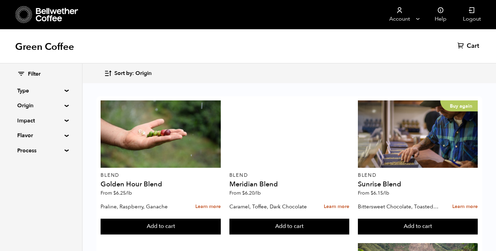
scroll to position [40, 0]
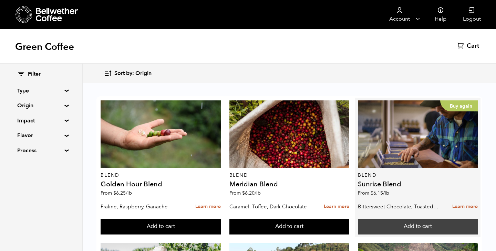
click at [220, 219] on button "Add to cart" at bounding box center [161, 227] width 120 height 16
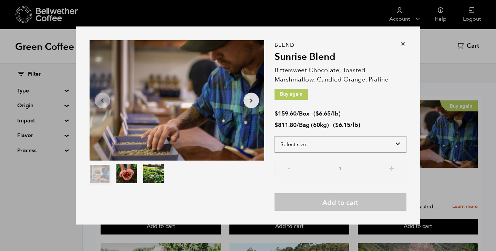
click at [383, 144] on select "Select size Bag (60kg) (132 lbs) Box (24 lbs)" at bounding box center [341, 144] width 132 height 17
select select "bag-3"
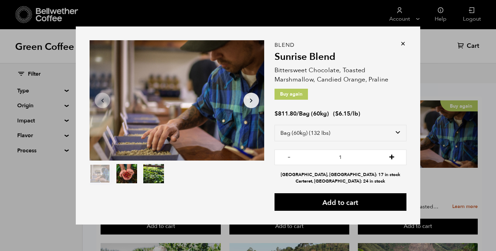
click at [393, 160] on button "+" at bounding box center [391, 156] width 9 height 7
click at [289, 156] on button "-" at bounding box center [289, 156] width 9 height 7
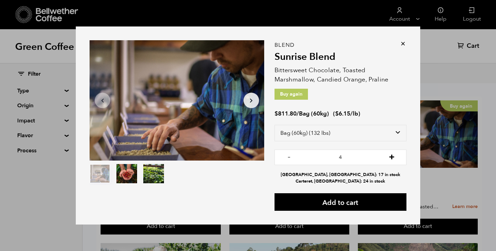
click at [389, 158] on button "+" at bounding box center [391, 156] width 9 height 7
type input "5"
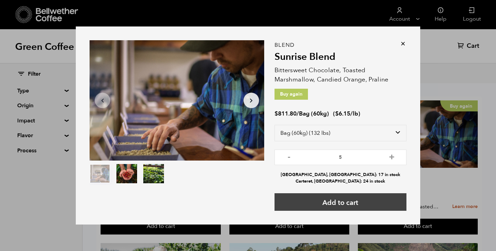
click at [381, 199] on button "Add to cart" at bounding box center [341, 203] width 132 height 18
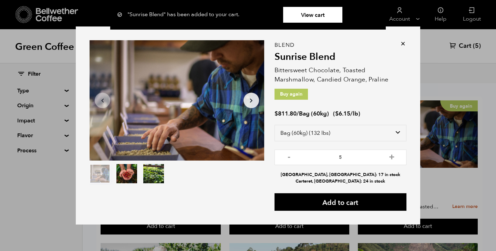
click at [405, 44] on icon at bounding box center [403, 43] width 7 height 7
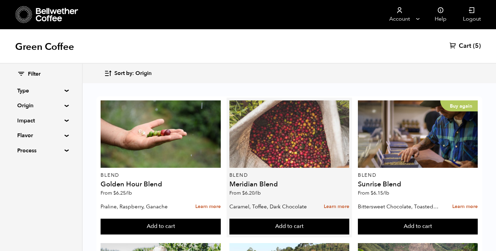
scroll to position [9, 0]
click at [265, 135] on div at bounding box center [289, 135] width 120 height 68
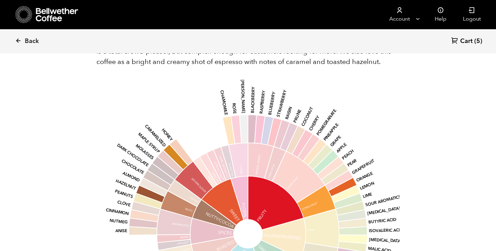
scroll to position [510, 0]
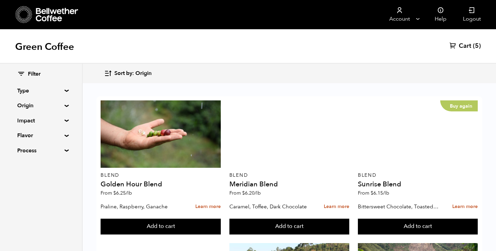
scroll to position [462, 0]
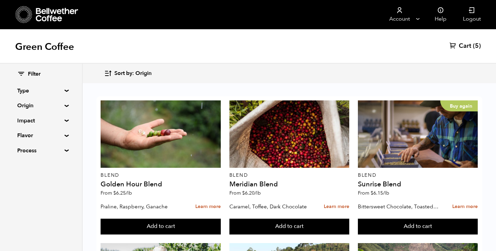
click at [220, 219] on button "Add to cart" at bounding box center [161, 227] width 120 height 16
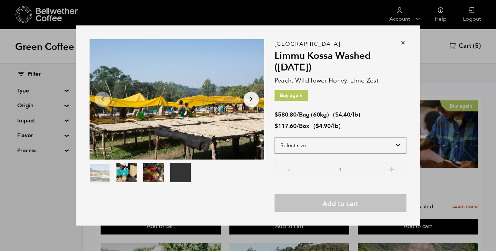
click at [338, 140] on select "Select size Bag (60kg) (132 lbs) Box (24 lbs)" at bounding box center [341, 145] width 132 height 17
select select "bag-3"
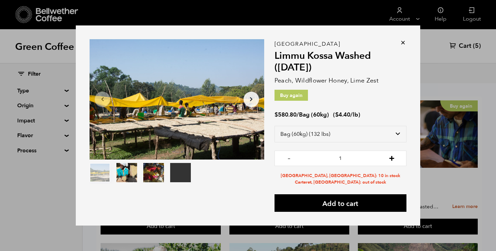
click at [391, 159] on button "+" at bounding box center [391, 157] width 9 height 7
type input "2"
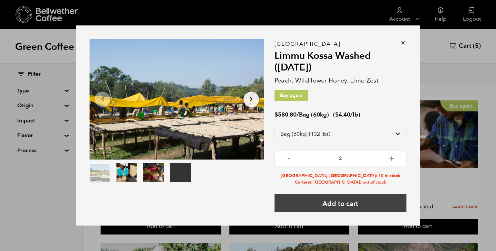
click at [369, 207] on button "Add to cart" at bounding box center [341, 204] width 132 height 18
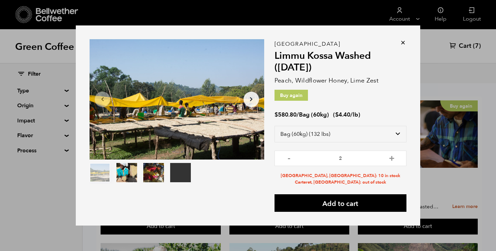
click at [404, 42] on icon at bounding box center [403, 42] width 7 height 7
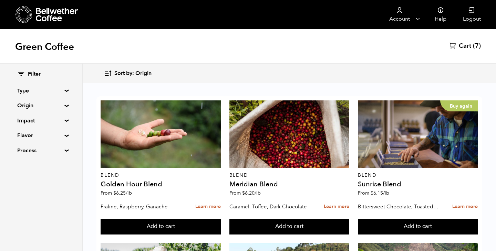
scroll to position [753, 0]
click at [198, 219] on button "Add to cart" at bounding box center [161, 227] width 120 height 16
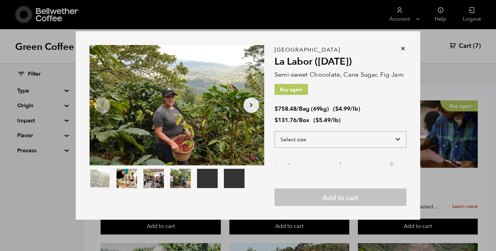
click at [384, 139] on select "Select size Bag (69kg) (152 lbs) Box (24 lbs)" at bounding box center [341, 140] width 132 height 17
select select "bag-2"
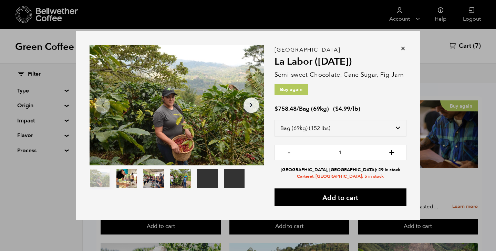
click at [393, 153] on button "+" at bounding box center [391, 151] width 9 height 7
type input "2"
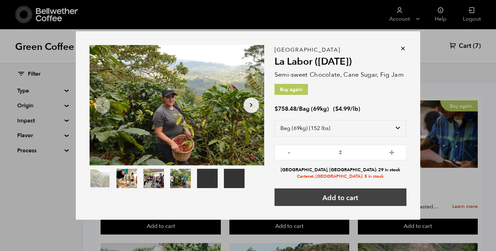
click at [362, 202] on button "Add to cart" at bounding box center [341, 198] width 132 height 18
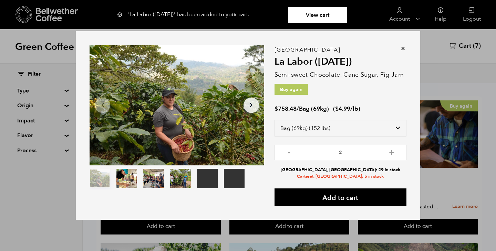
click at [487, 152] on div "Your browser does not support the video tag. Your browser does not support the …" at bounding box center [248, 125] width 496 height 251
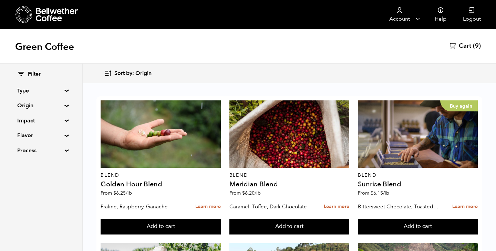
scroll to position [862, 0]
click at [193, 222] on button "Add to cart" at bounding box center [161, 227] width 120 height 16
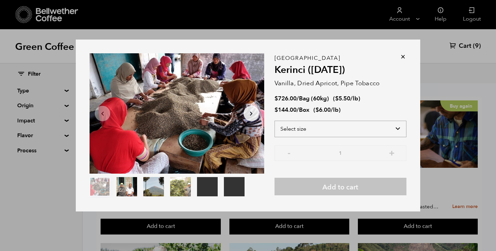
click at [353, 127] on select "Select size Bag (60kg) (132 lbs) Box (24 lbs)" at bounding box center [341, 129] width 132 height 17
select select "bag-3"
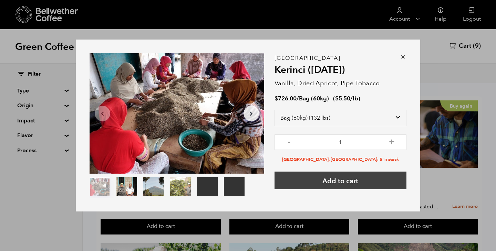
click at [350, 175] on button "Add to cart" at bounding box center [341, 181] width 132 height 18
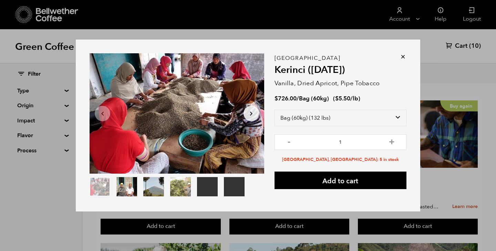
click at [402, 58] on icon at bounding box center [403, 56] width 7 height 7
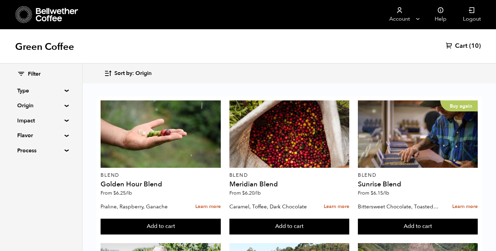
click at [220, 219] on button "Add to cart" at bounding box center [161, 227] width 120 height 16
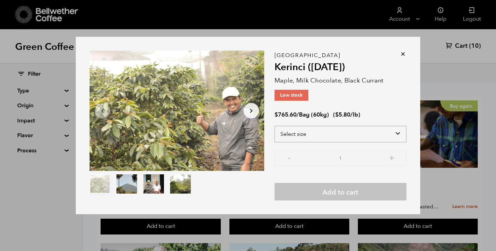
click at [336, 134] on select "Select size Bag (60kg) (132 lbs)" at bounding box center [341, 134] width 132 height 17
click at [403, 55] on icon at bounding box center [403, 54] width 7 height 7
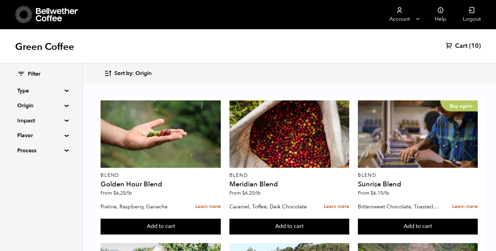
click at [193, 220] on button "Add to cart" at bounding box center [161, 227] width 120 height 16
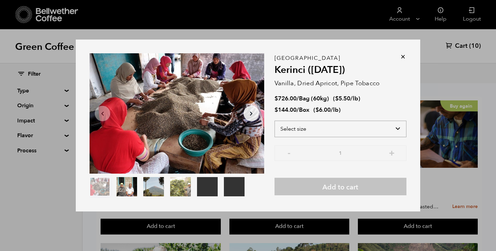
click at [341, 133] on select "Select size Bag (60kg) (132 lbs) Box (24 lbs)" at bounding box center [341, 129] width 132 height 17
select select "bag-3"
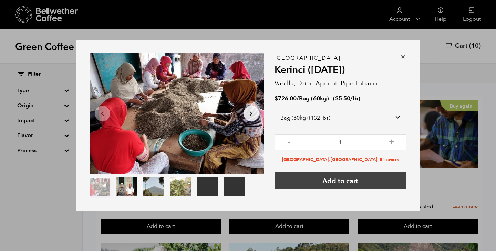
click at [342, 178] on button "Add to cart" at bounding box center [341, 181] width 132 height 18
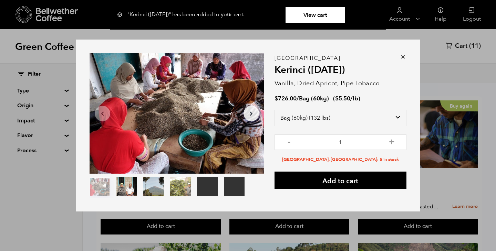
click at [405, 55] on icon at bounding box center [403, 56] width 7 height 7
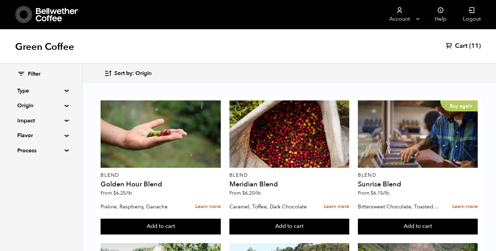
scroll to position [856, 0]
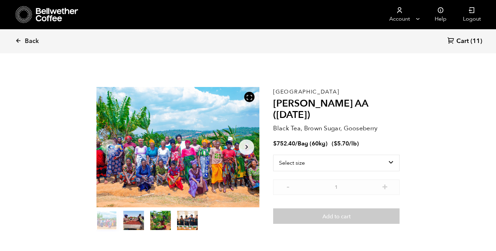
scroll to position [300, 295]
click at [392, 155] on select "Select size Bag (60kg) (132 lbs)" at bounding box center [336, 163] width 126 height 17
click at [52, 17] on icon at bounding box center [57, 15] width 43 height 14
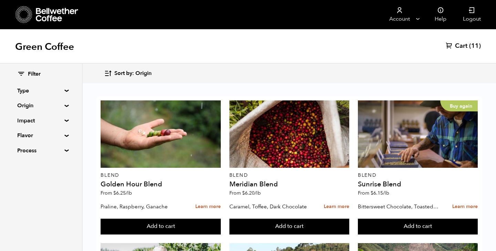
click at [473, 43] on span "(11)" at bounding box center [475, 46] width 12 height 8
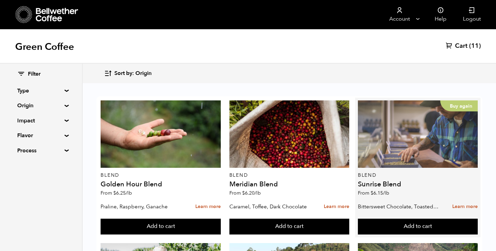
scroll to position [91, 0]
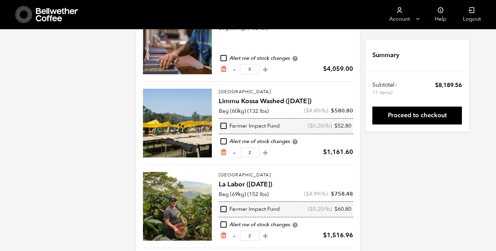
scroll to position [69, 0]
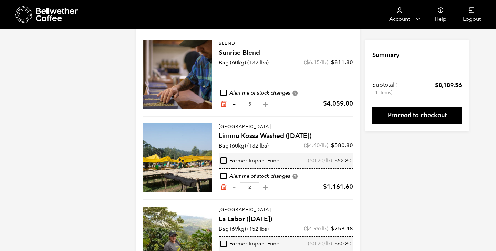
click at [236, 105] on button "-" at bounding box center [234, 104] width 9 height 7
type input "4"
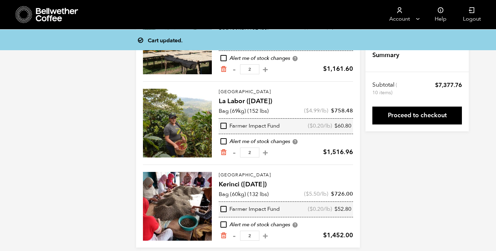
scroll to position [194, 0]
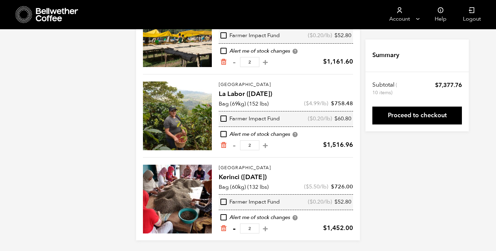
click at [232, 229] on button "-" at bounding box center [234, 229] width 9 height 7
type input "1"
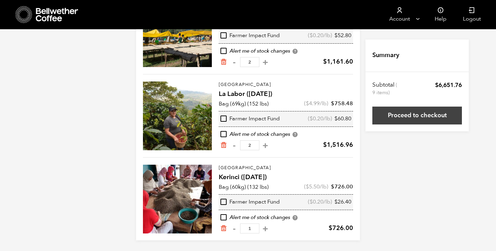
click at [394, 114] on link "Proceed to checkout" at bounding box center [417, 116] width 90 height 18
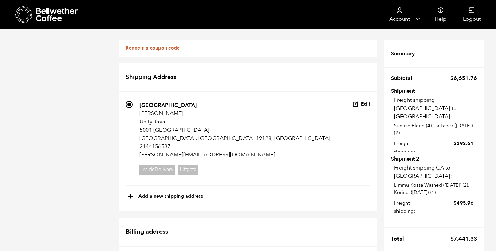
scroll to position [228, 0]
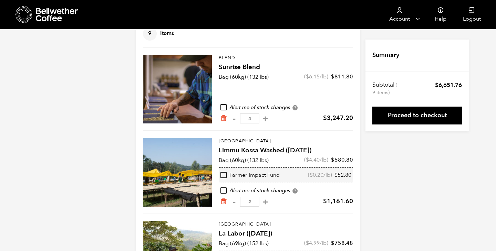
scroll to position [46, 0]
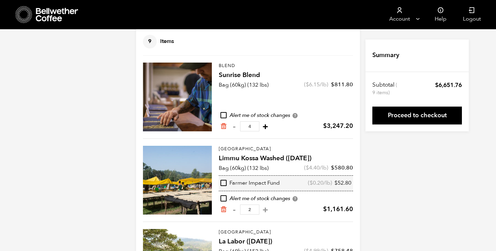
click at [264, 125] on button "+" at bounding box center [265, 126] width 9 height 7
type input "5"
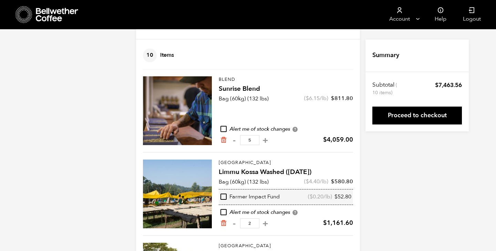
scroll to position [0, 0]
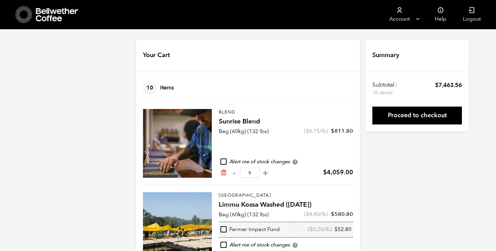
click at [59, 15] on icon at bounding box center [57, 15] width 43 height 14
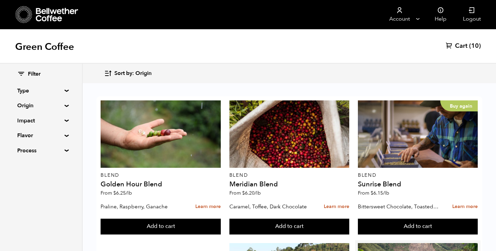
scroll to position [177, 0]
click at [220, 219] on button "Add to cart" at bounding box center [161, 227] width 120 height 16
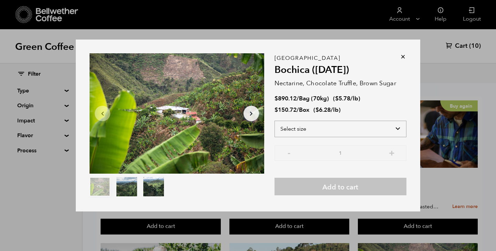
click at [337, 129] on select "Select size Bag (70kg) (154 lbs) Box (24 lbs)" at bounding box center [341, 129] width 132 height 17
select select "bag"
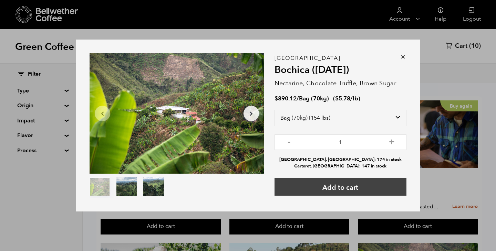
click at [350, 188] on button "Add to cart" at bounding box center [341, 187] width 132 height 18
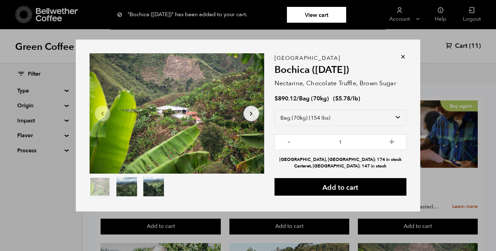
click at [403, 58] on icon at bounding box center [403, 56] width 7 height 7
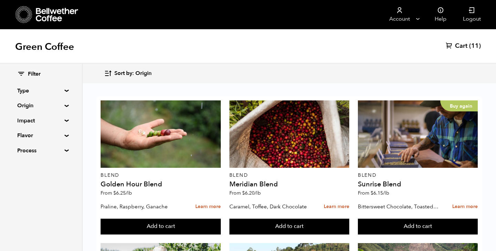
click at [462, 45] on span "Cart" at bounding box center [461, 46] width 12 height 8
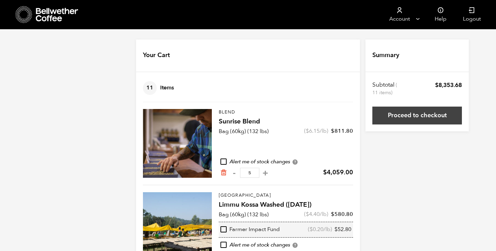
click at [420, 118] on link "Proceed to checkout" at bounding box center [417, 116] width 90 height 18
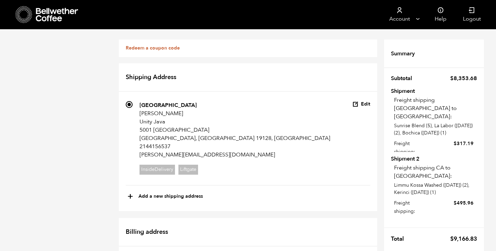
scroll to position [725, 0]
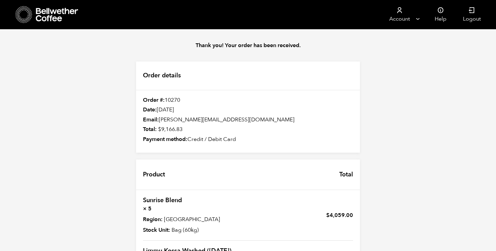
scroll to position [278, 0]
